Goal: Task Accomplishment & Management: Manage account settings

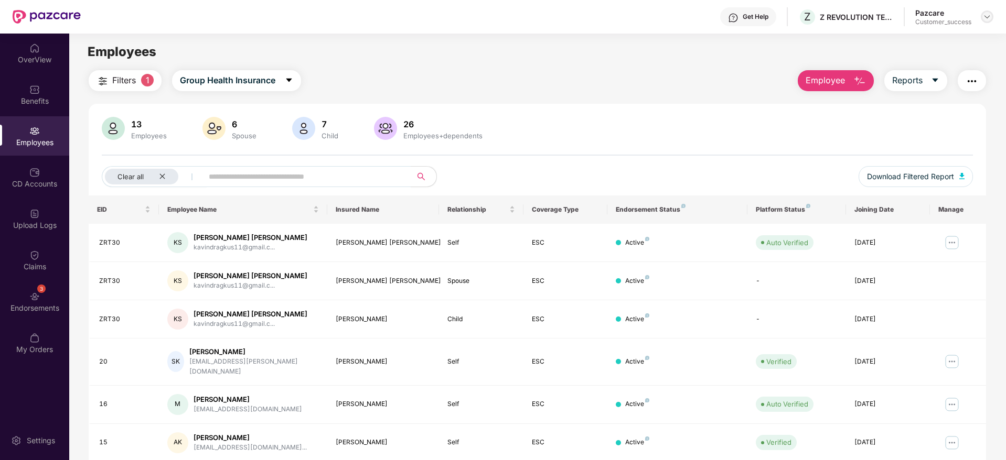
click at [987, 17] on img at bounding box center [987, 17] width 8 height 8
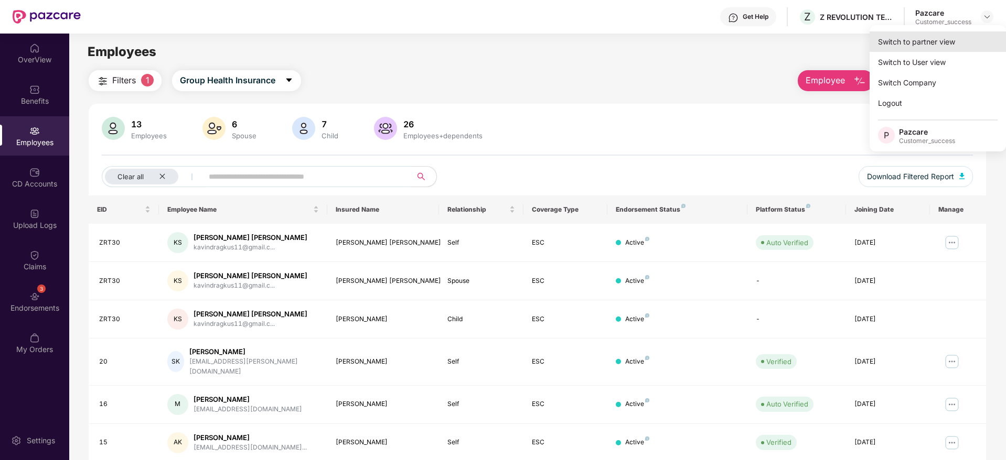
click at [941, 37] on div "Switch to partner view" at bounding box center [937, 41] width 136 height 20
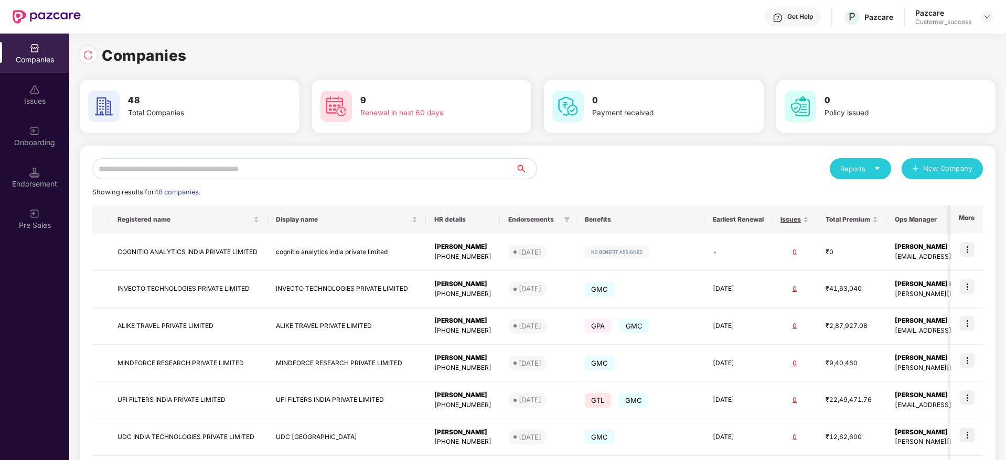
click at [263, 167] on input "text" at bounding box center [303, 168] width 423 height 21
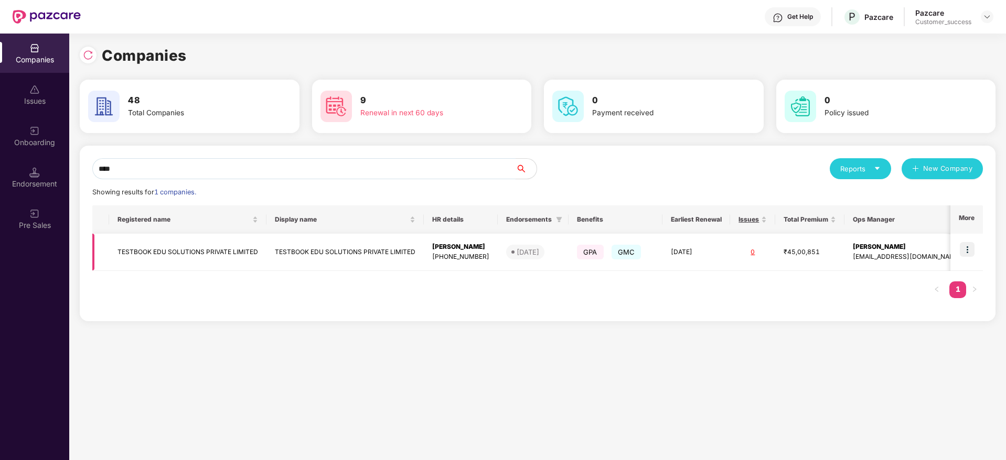
type input "****"
click at [971, 249] on img at bounding box center [967, 249] width 15 height 15
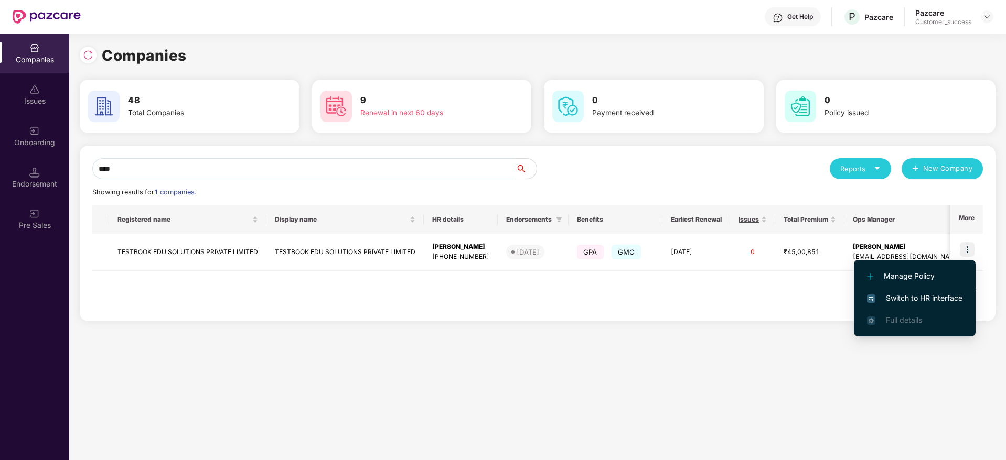
click at [908, 294] on span "Switch to HR interface" at bounding box center [914, 299] width 95 height 12
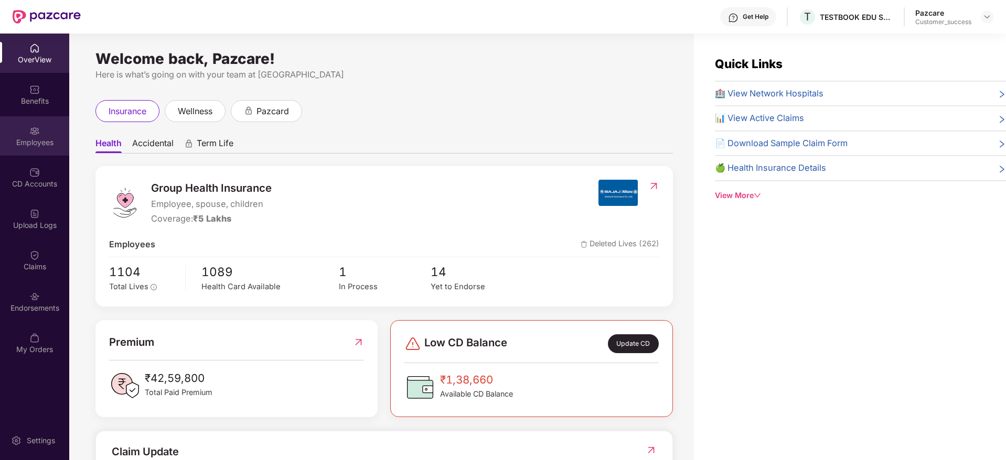
click at [32, 144] on div "Employees" at bounding box center [34, 142] width 69 height 10
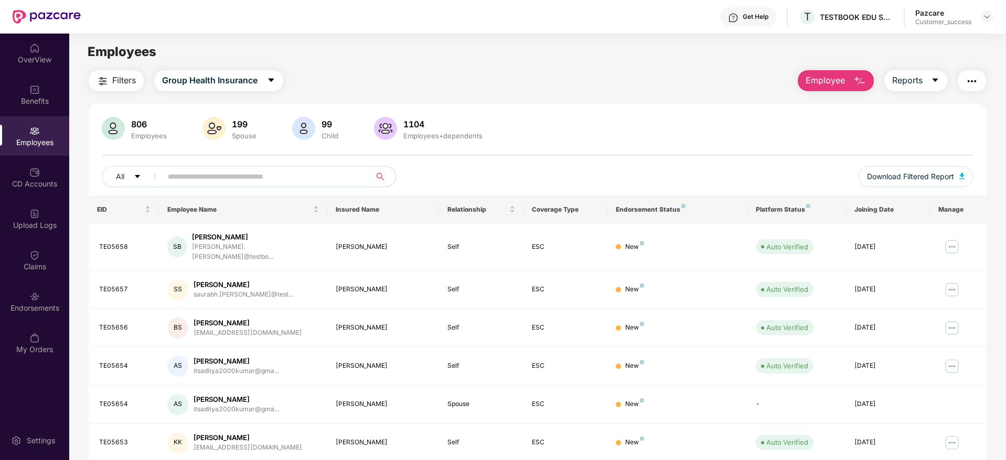
click at [181, 171] on input "text" at bounding box center [262, 177] width 188 height 16
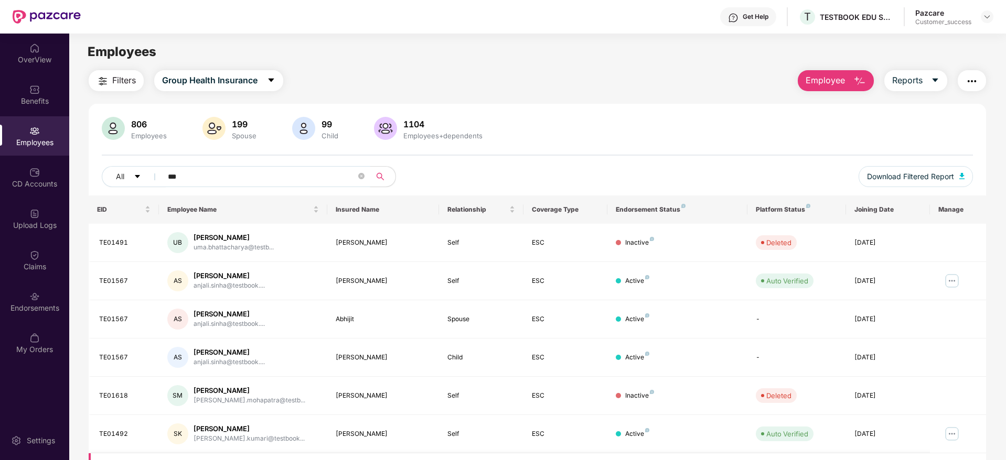
type input "***"
click at [987, 14] on img at bounding box center [987, 17] width 8 height 8
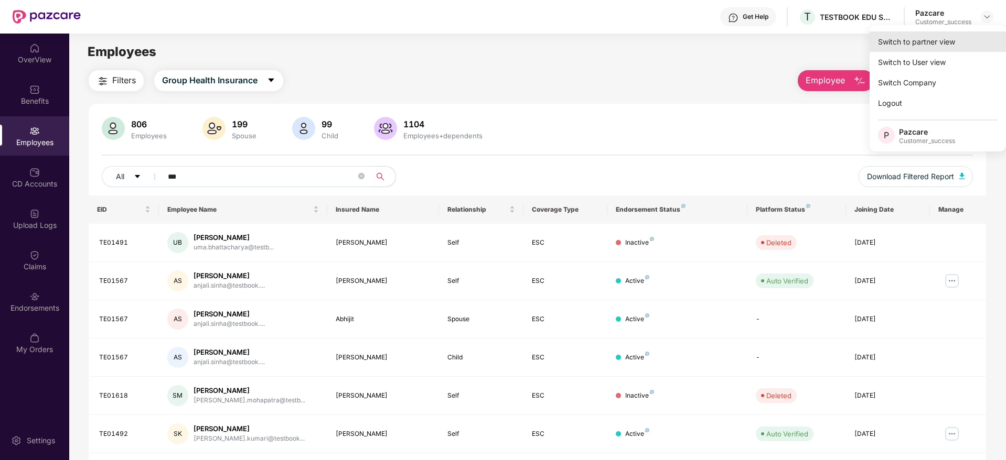
click at [946, 45] on div "Switch to partner view" at bounding box center [937, 41] width 136 height 20
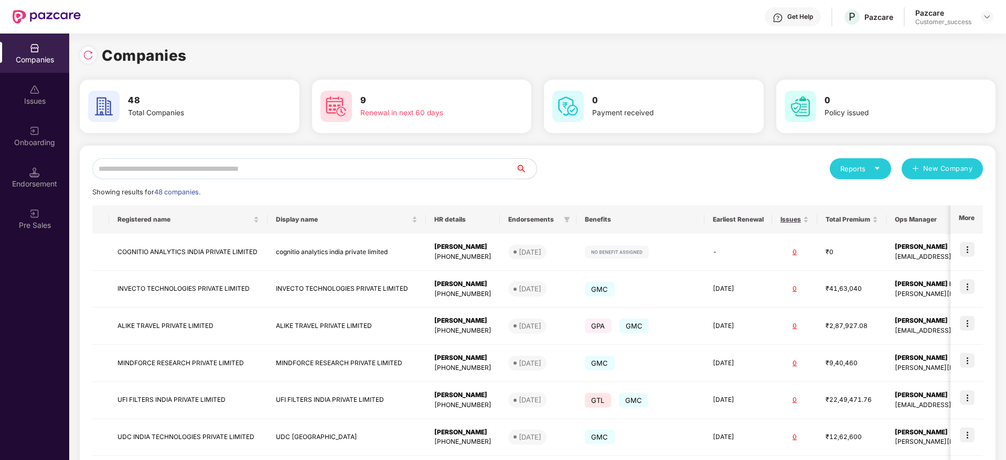
click at [322, 176] on input "text" at bounding box center [303, 168] width 423 height 21
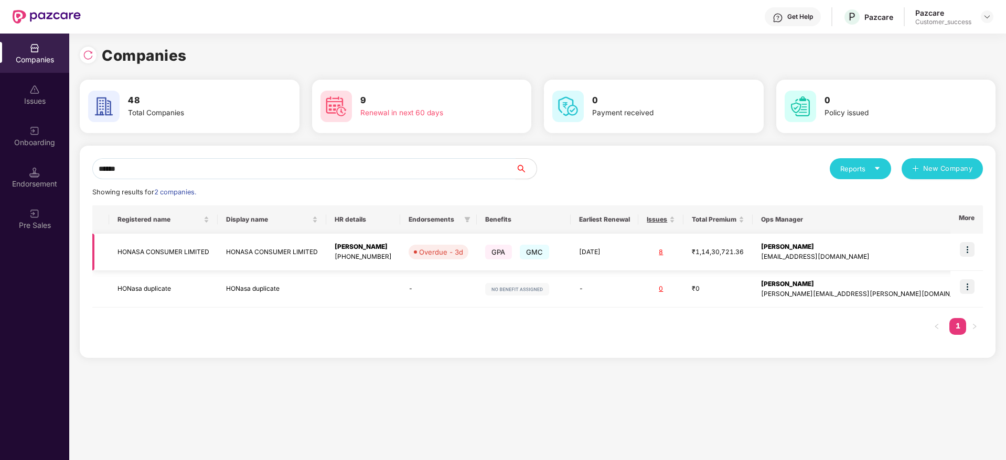
type input "******"
click at [969, 253] on img at bounding box center [967, 249] width 15 height 15
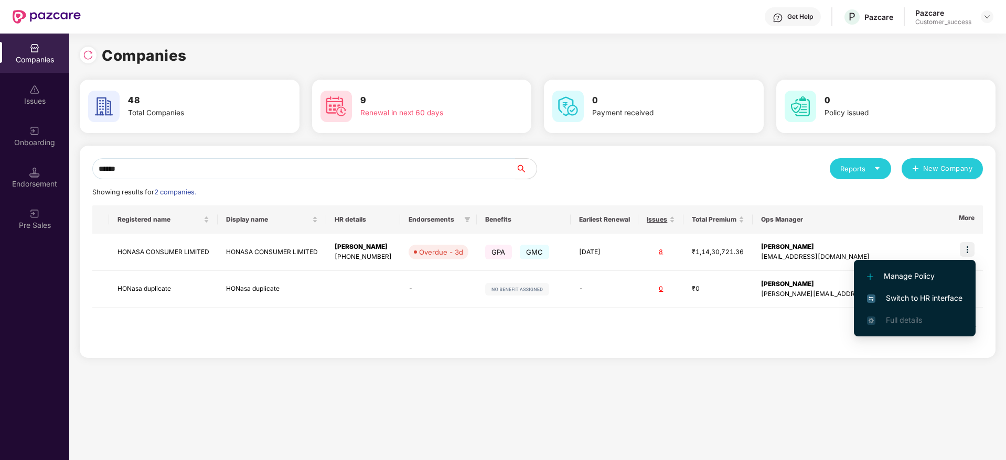
click at [902, 295] on span "Switch to HR interface" at bounding box center [914, 299] width 95 height 12
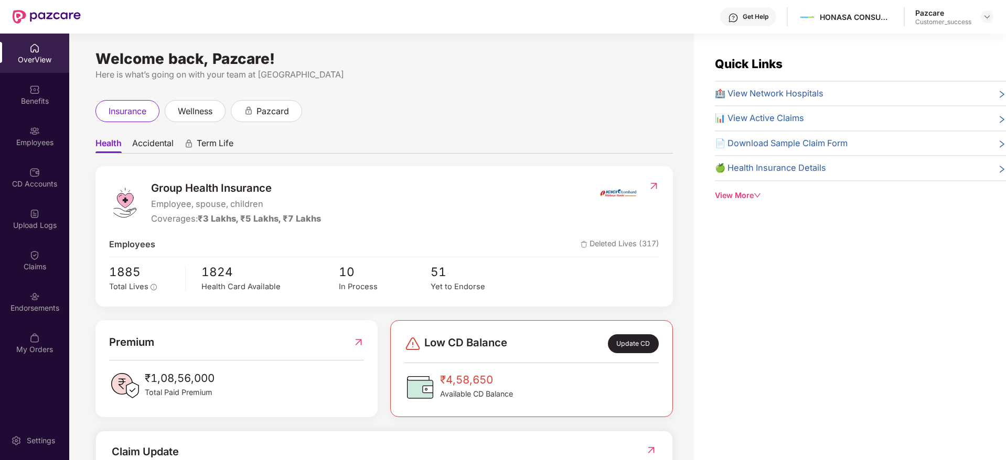
click at [39, 139] on div "Employees" at bounding box center [34, 142] width 69 height 10
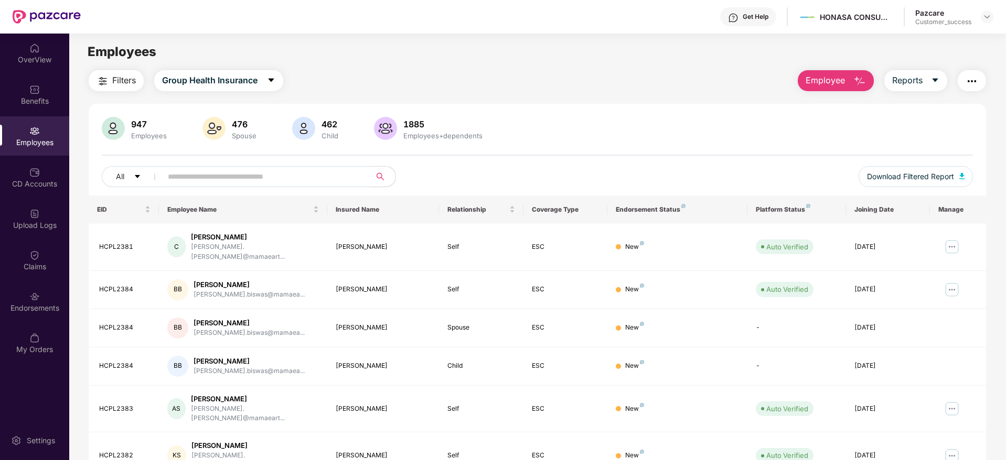
click at [202, 181] on input "text" at bounding box center [262, 177] width 188 height 16
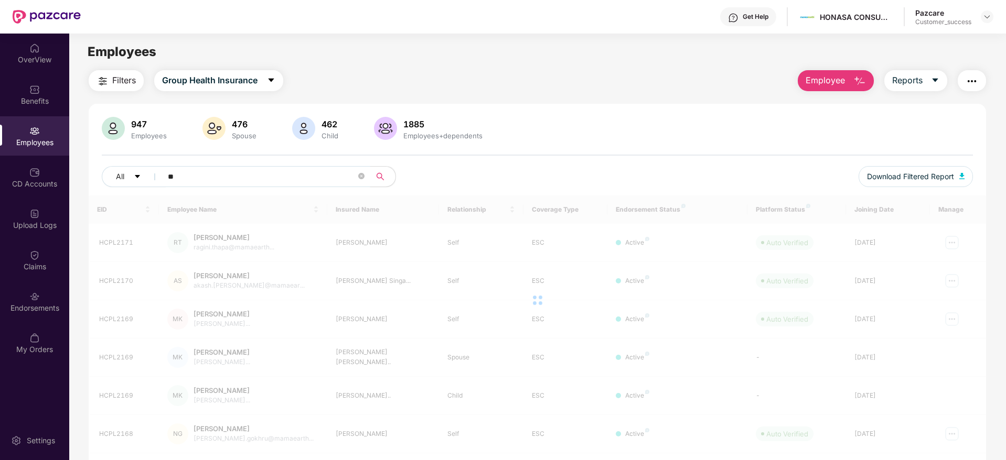
type input "*"
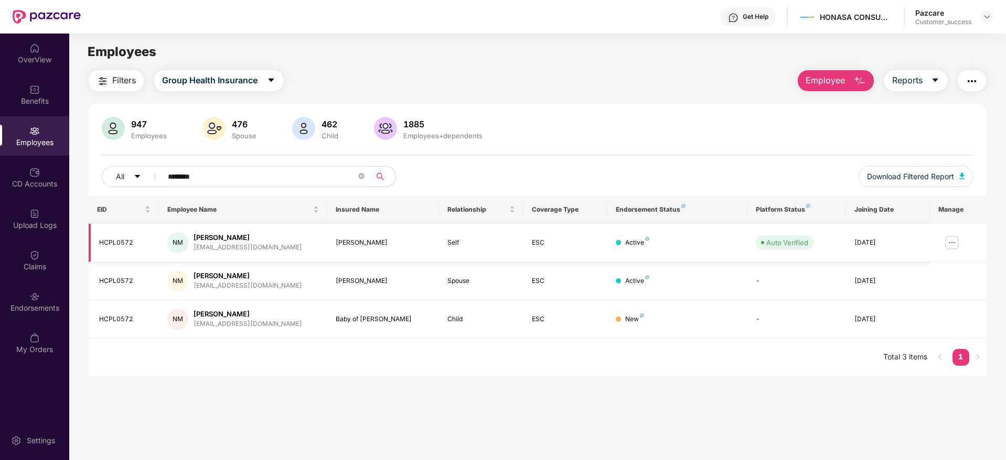
type input "********"
click at [947, 242] on img at bounding box center [951, 242] width 17 height 17
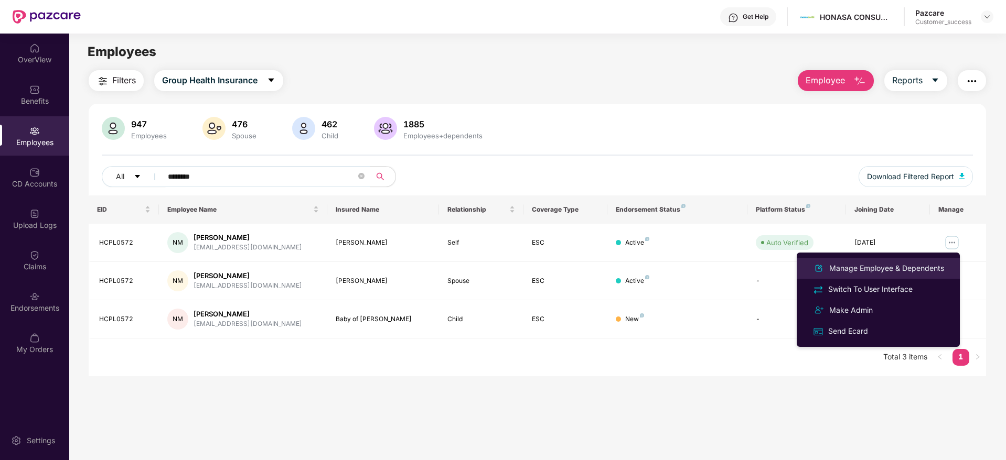
click at [886, 271] on div "Manage Employee & Dependents" at bounding box center [886, 269] width 119 height 12
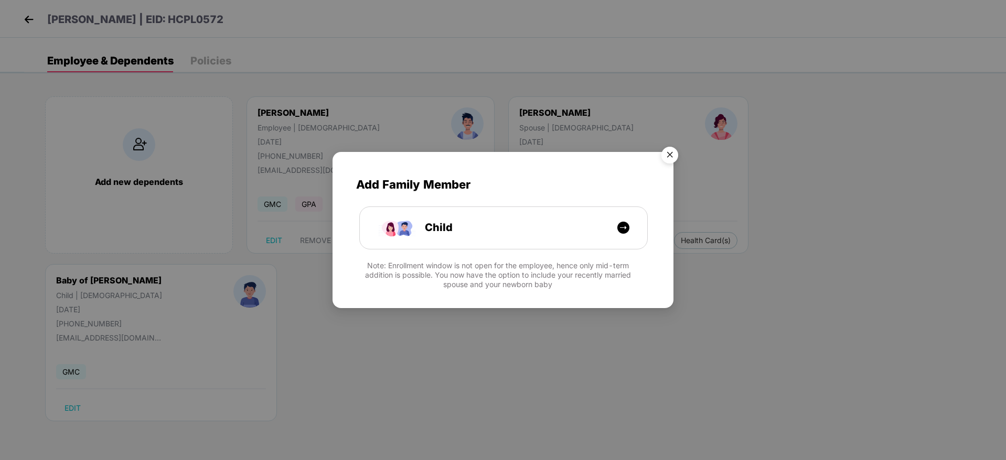
click at [668, 153] on img "Close" at bounding box center [669, 156] width 29 height 29
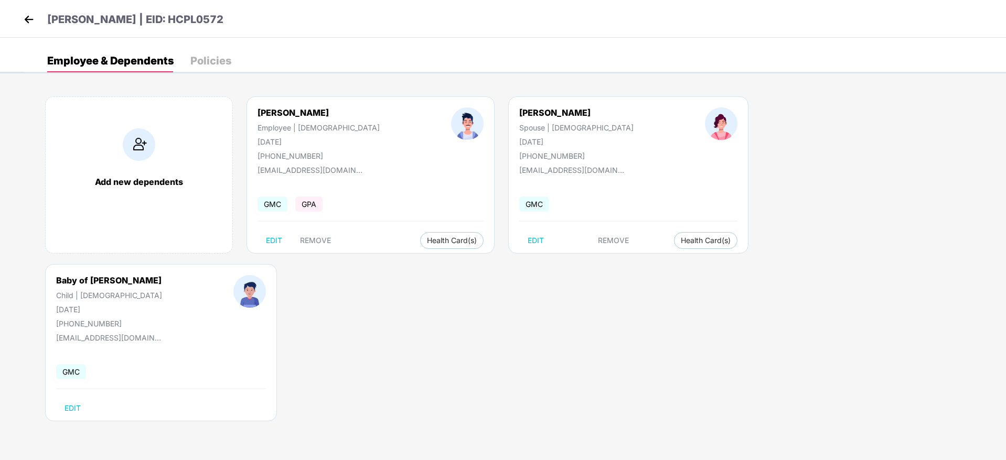
click at [36, 23] on img at bounding box center [29, 20] width 16 height 16
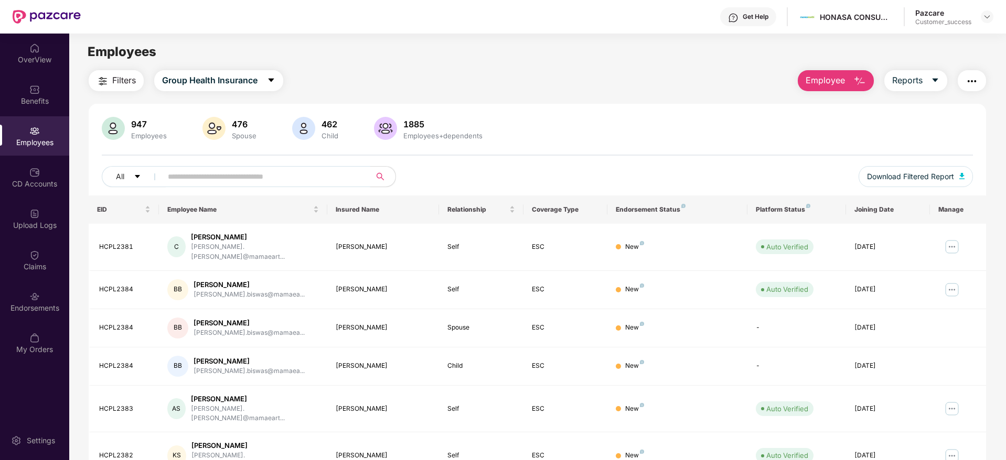
click at [265, 180] on input "text" at bounding box center [262, 177] width 188 height 16
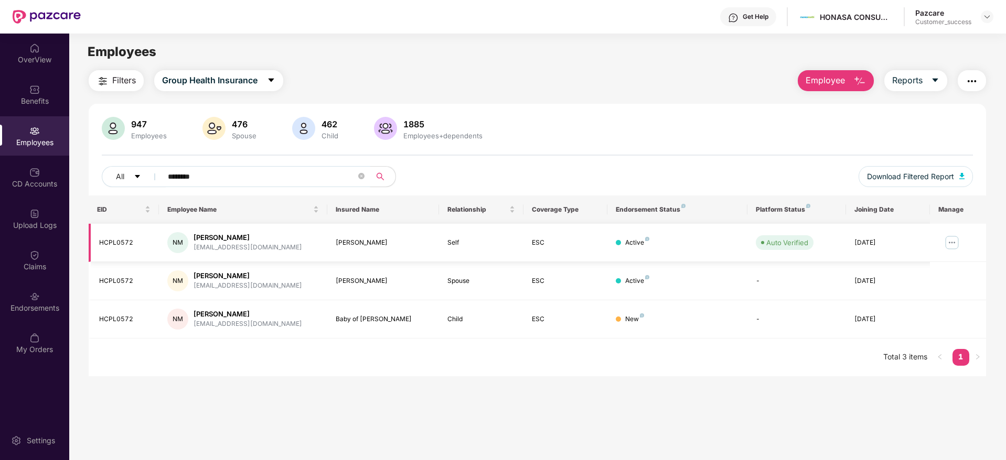
type input "********"
click at [952, 242] on img at bounding box center [951, 242] width 17 height 17
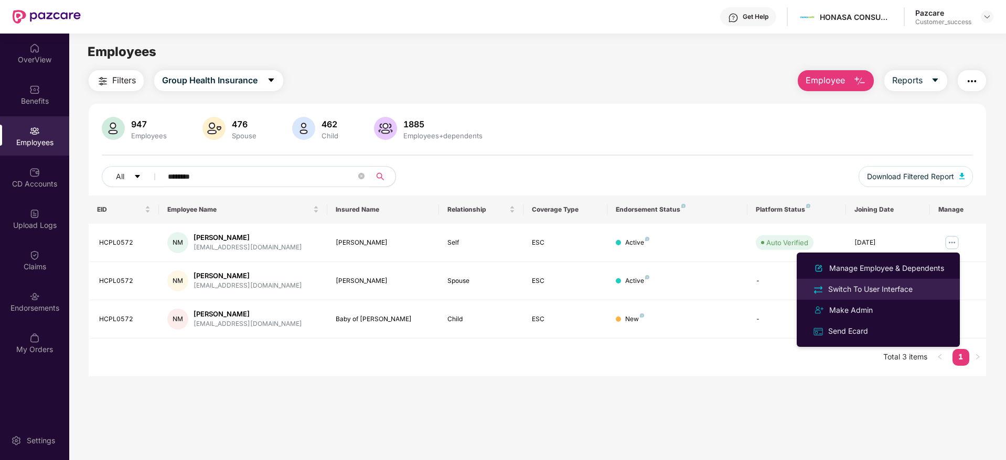
click at [889, 288] on div "Switch To User Interface" at bounding box center [870, 290] width 89 height 12
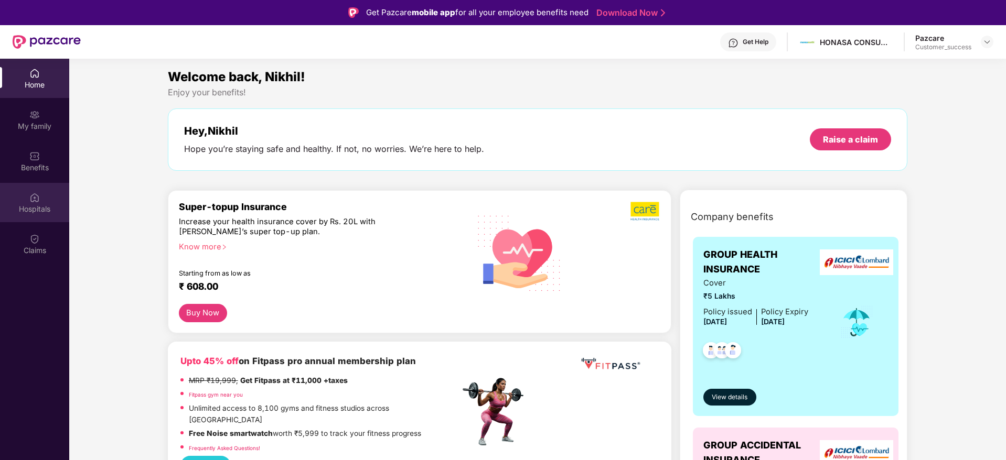
click at [39, 205] on div "Hospitals" at bounding box center [34, 209] width 69 height 10
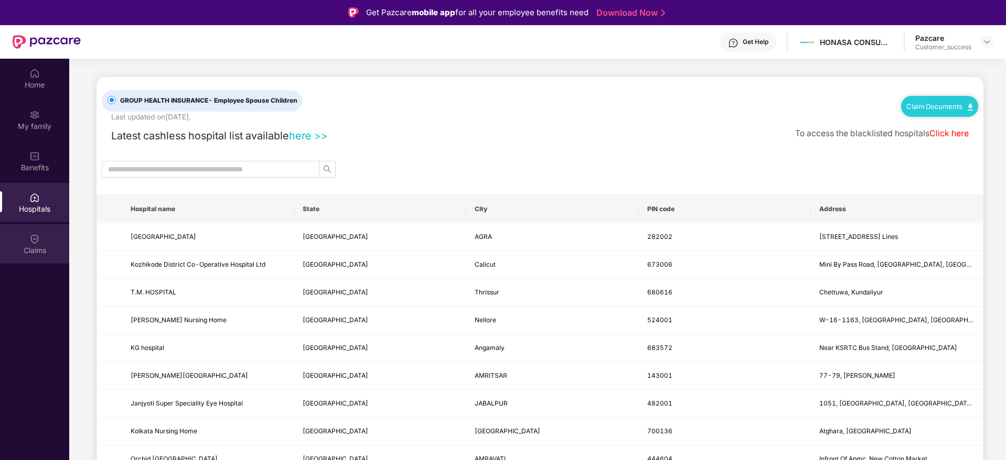
click at [38, 236] on img at bounding box center [34, 239] width 10 height 10
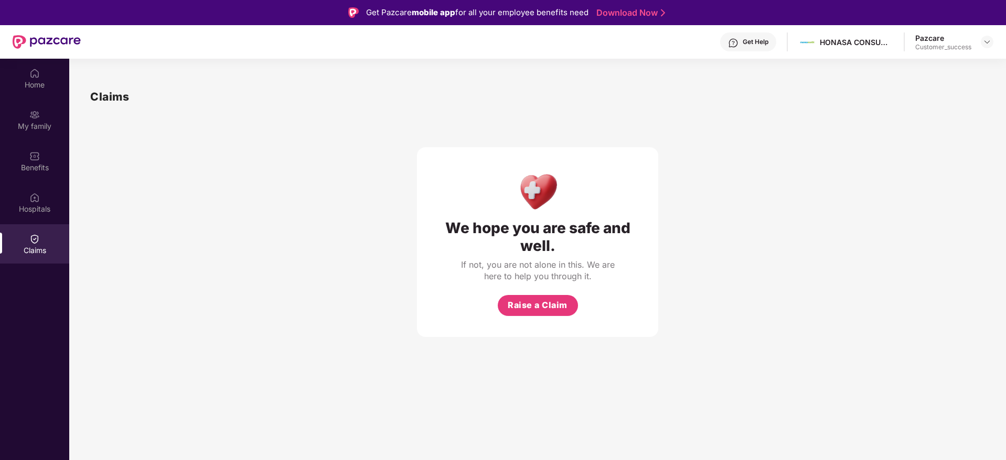
click at [36, 244] on div "Claims" at bounding box center [34, 243] width 69 height 39
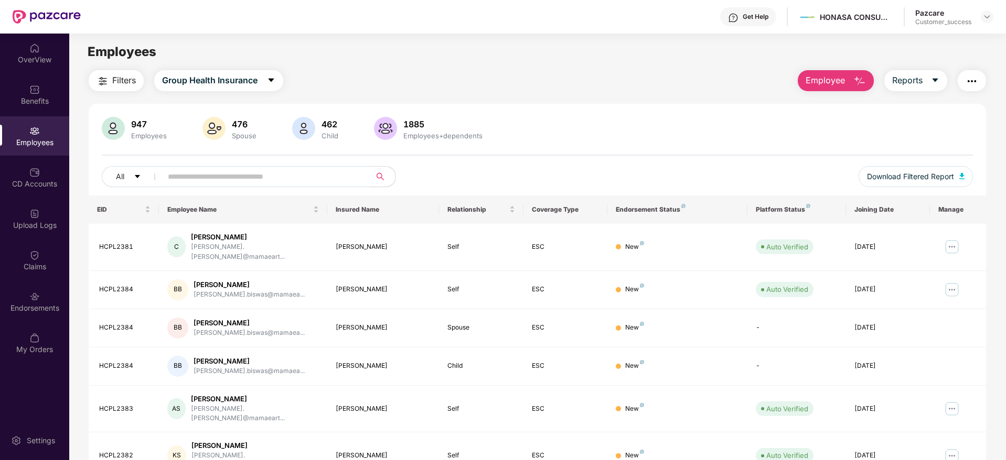
click at [214, 179] on input "text" at bounding box center [262, 177] width 188 height 16
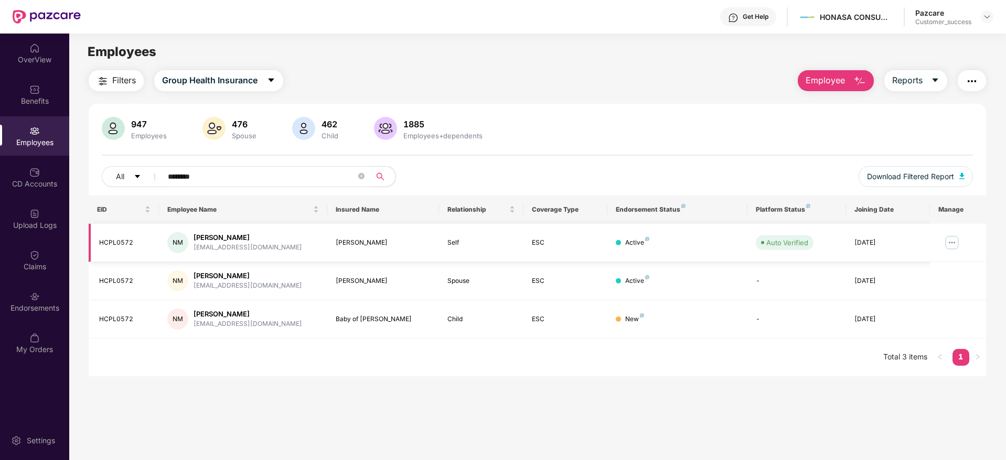
type input "********"
drag, startPoint x: 137, startPoint y: 236, endPoint x: 95, endPoint y: 246, distance: 43.0
click at [95, 246] on td "HCPL0572" at bounding box center [124, 243] width 70 height 38
copy div "HCPL0572"
click at [274, 376] on div "EID Employee Name Insured Name Relationship Coverage Type Endorsement Status Pl…" at bounding box center [537, 286] width 897 height 181
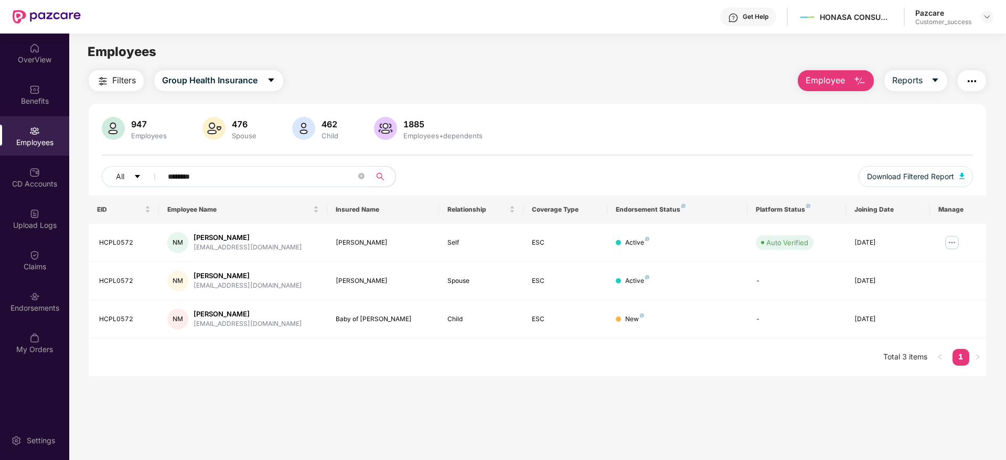
click at [234, 179] on input "********" at bounding box center [262, 177] width 188 height 16
click at [948, 240] on img at bounding box center [951, 242] width 17 height 17
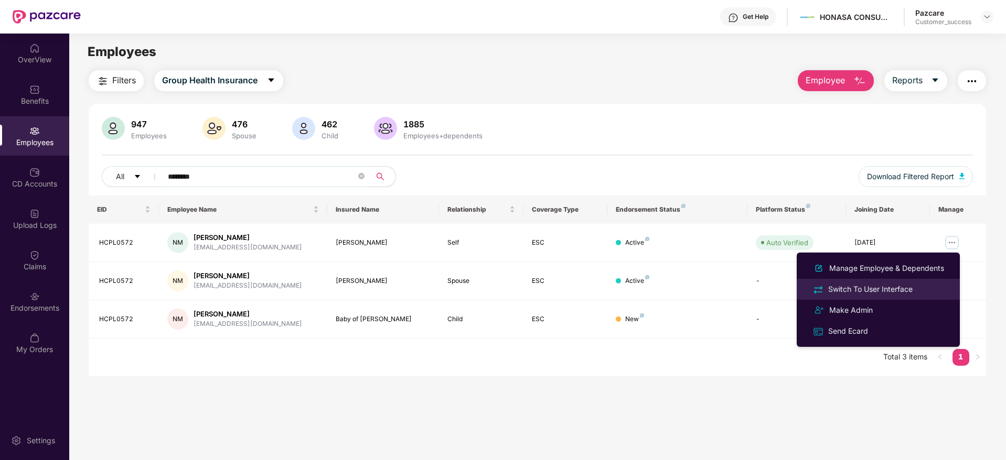
click at [866, 292] on div "Switch To User Interface" at bounding box center [870, 290] width 89 height 12
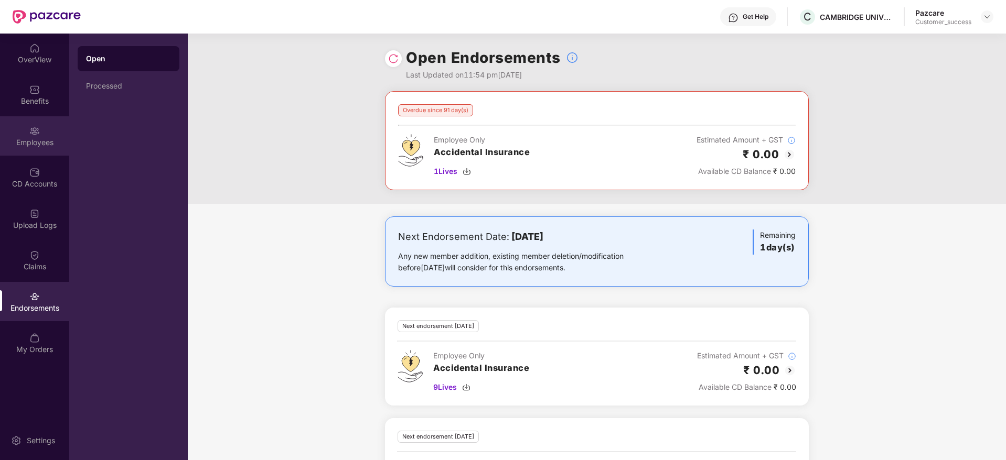
click at [32, 139] on div "Employees" at bounding box center [34, 142] width 69 height 10
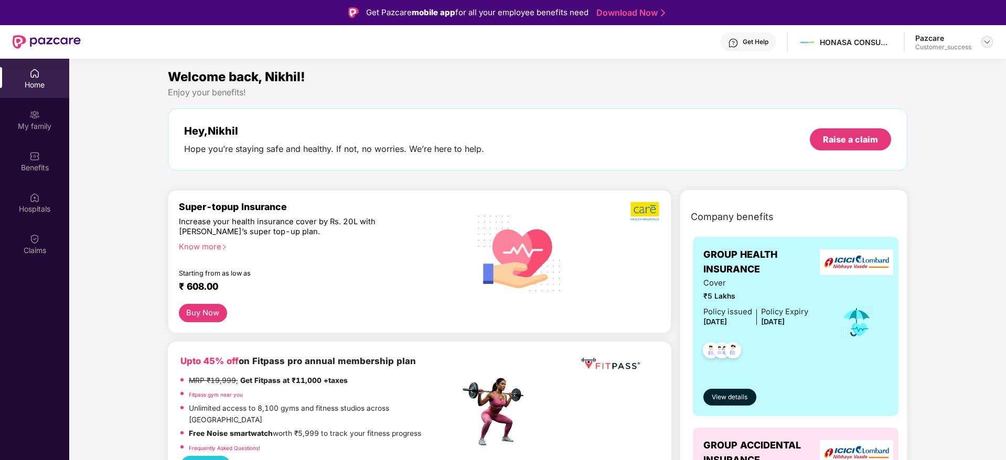
click at [989, 46] on img at bounding box center [987, 42] width 8 height 8
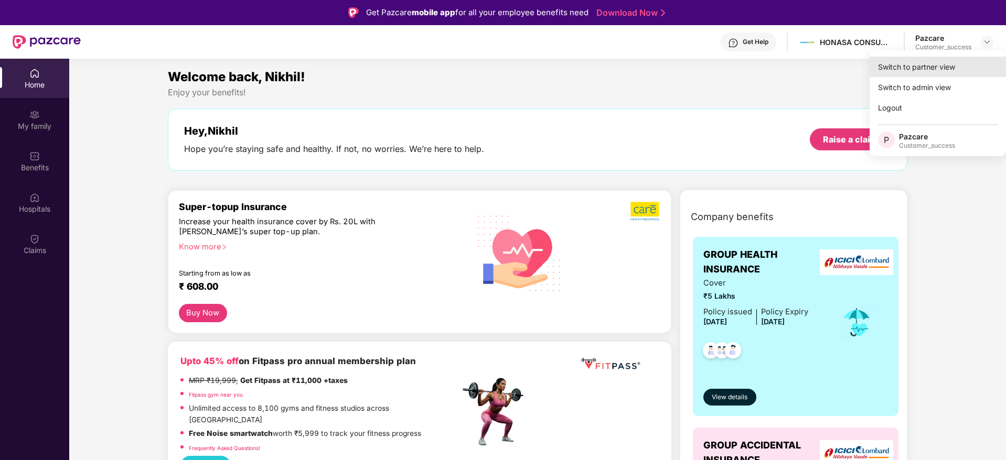
click at [948, 64] on div "Switch to partner view" at bounding box center [937, 67] width 136 height 20
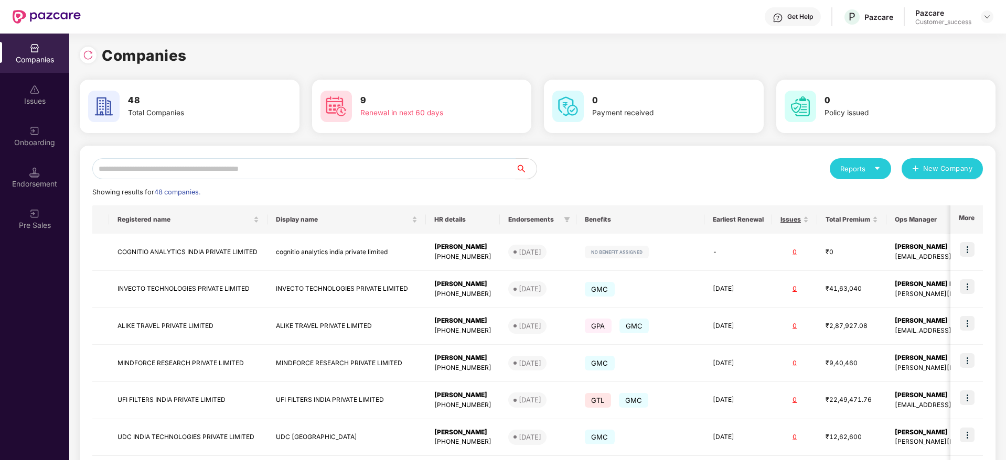
click at [317, 167] on input "text" at bounding box center [303, 168] width 423 height 21
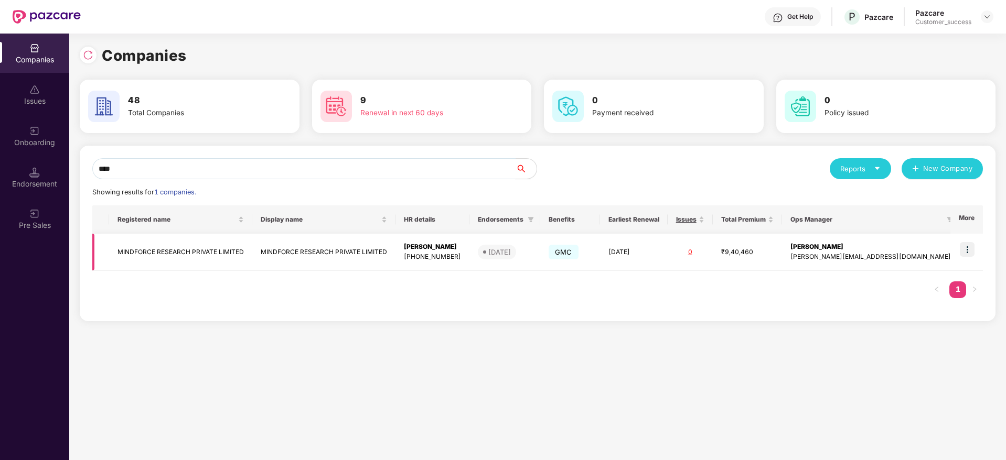
type input "****"
click at [227, 257] on td "MINDFORCE RESEARCH PRIVATE LIMITED" at bounding box center [180, 252] width 143 height 37
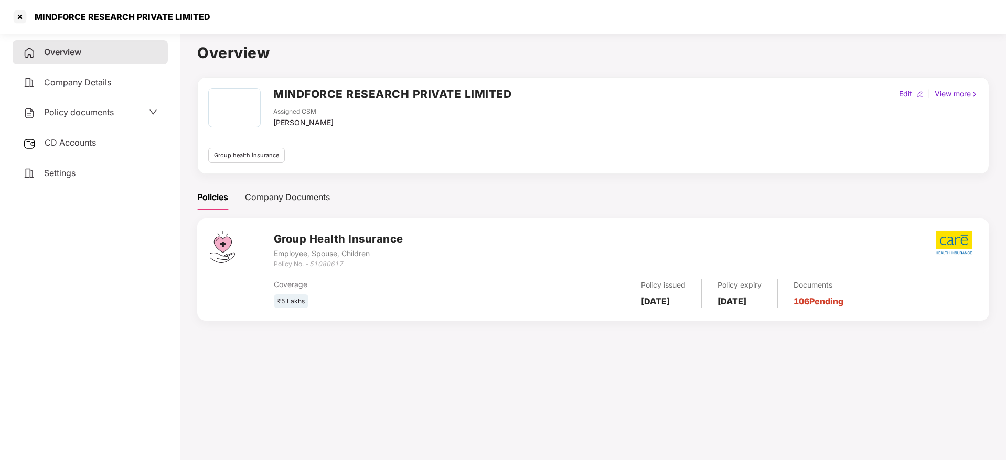
click at [66, 144] on span "CD Accounts" at bounding box center [70, 142] width 51 height 10
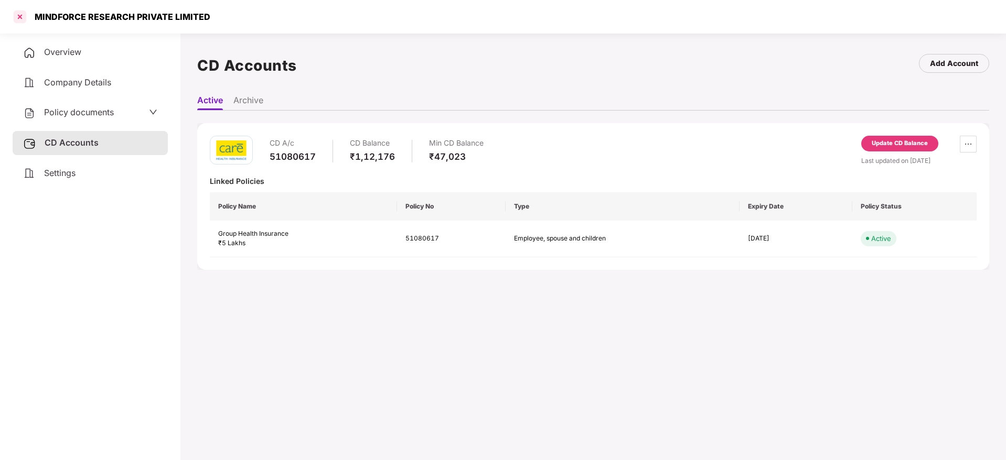
click at [25, 15] on div at bounding box center [20, 16] width 17 height 17
